Goal: Download file/media

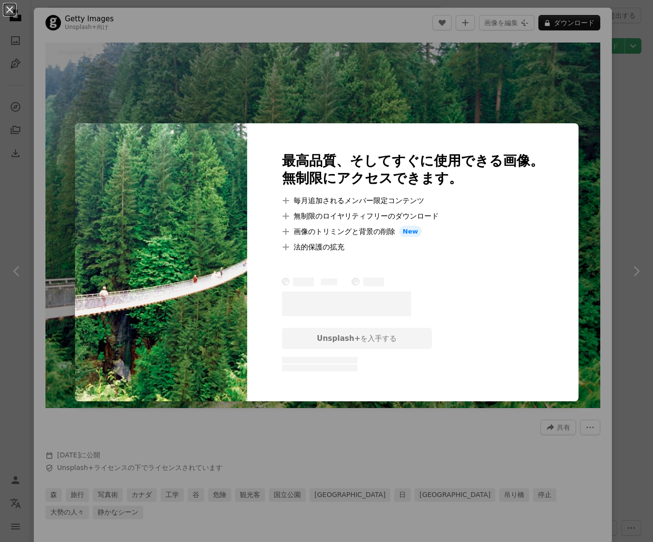
scroll to position [860, 0]
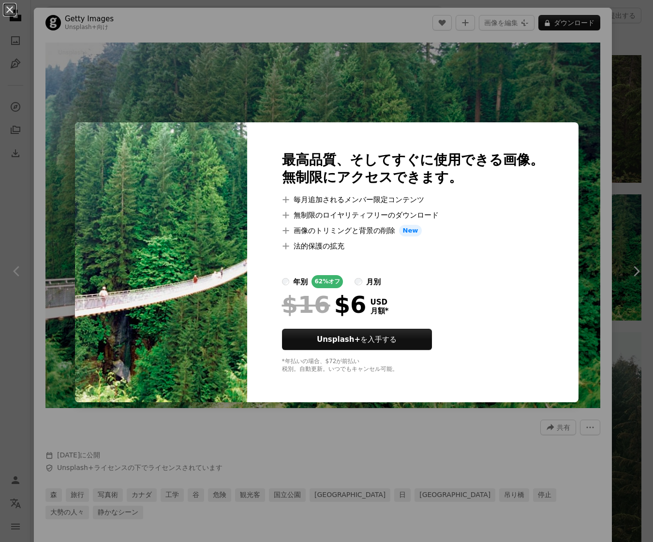
click at [351, 435] on div "An X shape 最高品質、そしてすぐに使用できる画像。 無制限にアクセスできます。 A plus sign 毎月追加されるメンバー限定コンテンツ A p…" at bounding box center [326, 271] width 653 height 542
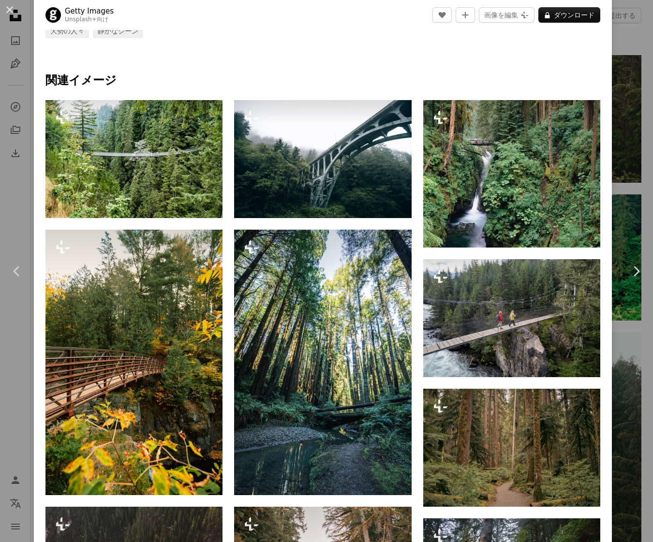
scroll to position [610, 0]
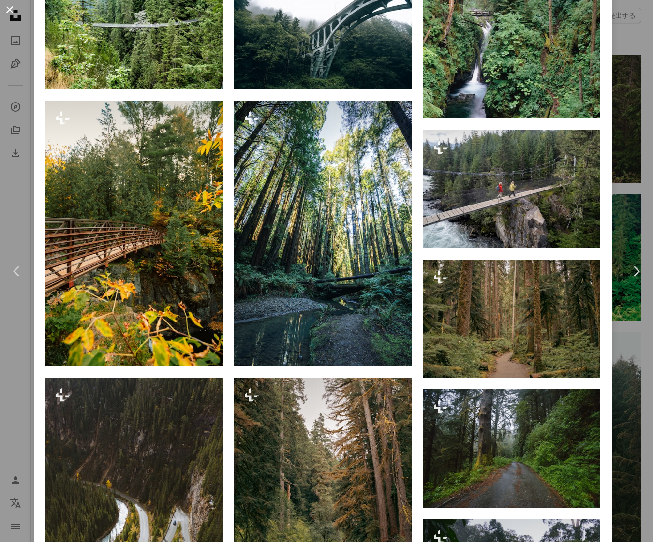
click at [15, 11] on button "An X shape" at bounding box center [10, 10] width 12 height 12
